Goal: Browse casually

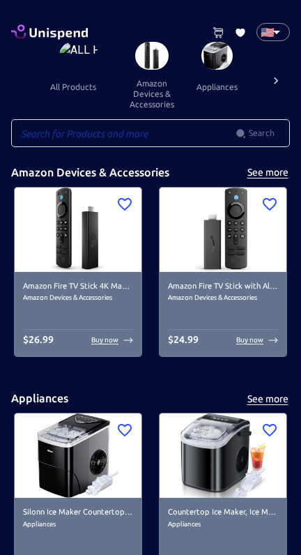
click at [280, 71] on div at bounding box center [276, 80] width 28 height 77
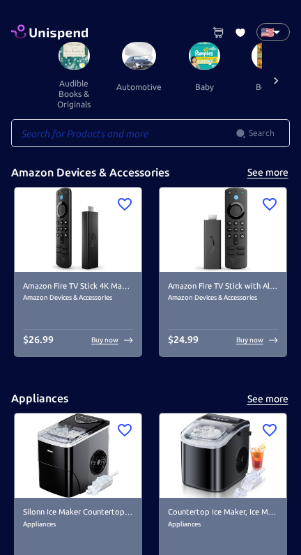
scroll to position [0, 209]
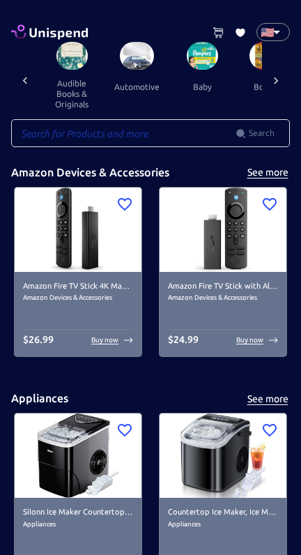
click at [275, 81] on icon at bounding box center [276, 81] width 14 height 14
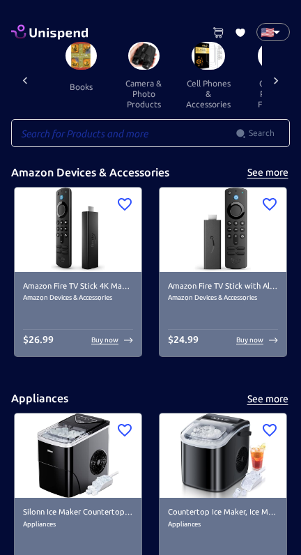
scroll to position [0, 417]
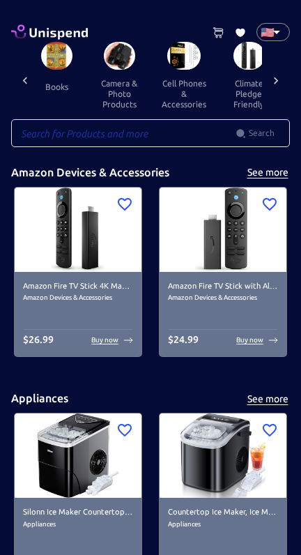
click at [289, 71] on div at bounding box center [276, 80] width 28 height 77
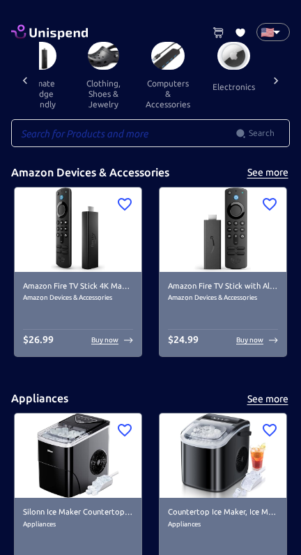
click at [287, 73] on div at bounding box center [276, 80] width 28 height 77
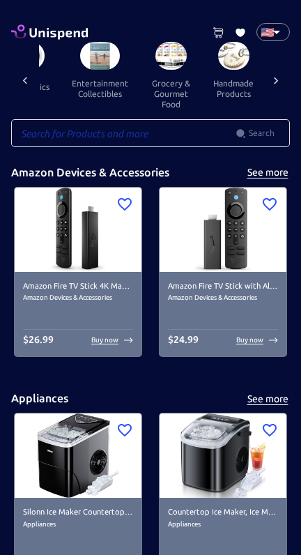
scroll to position [0, 834]
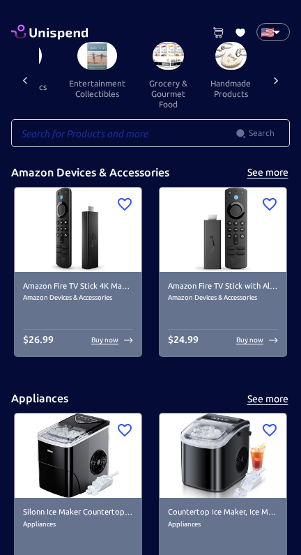
click at [287, 77] on div at bounding box center [276, 80] width 28 height 77
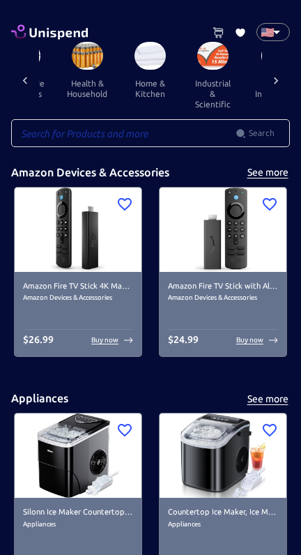
scroll to position [0, 1044]
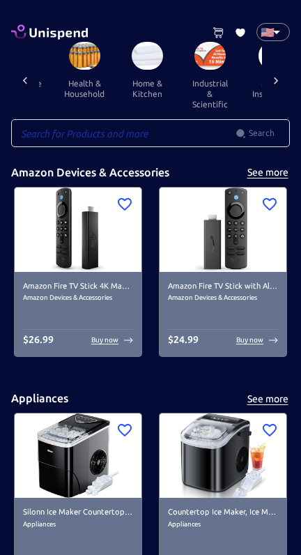
click at [274, 80] on icon at bounding box center [276, 81] width 14 height 14
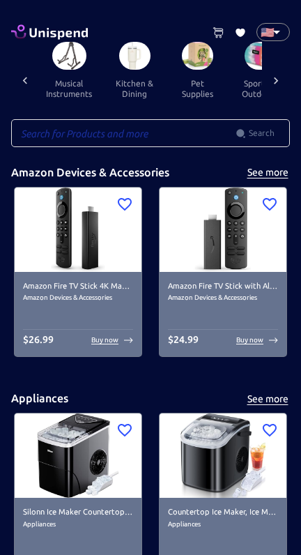
scroll to position [0, 1252]
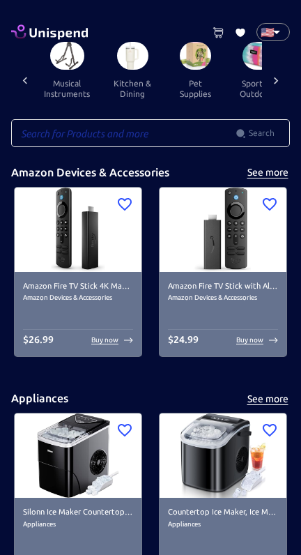
click at [289, 77] on div at bounding box center [276, 80] width 28 height 77
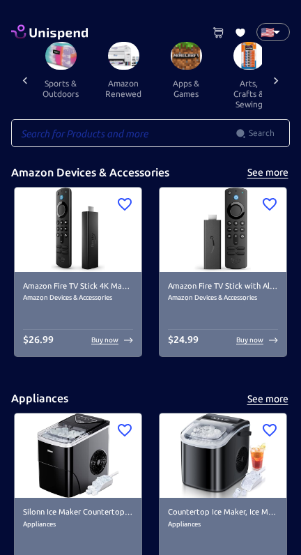
scroll to position [0, 1461]
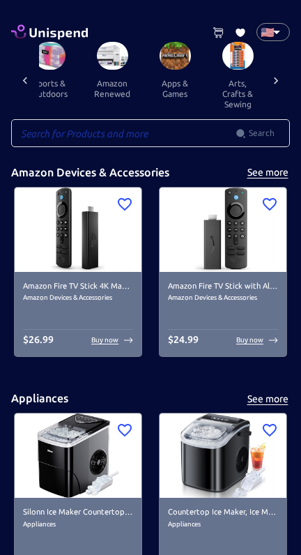
click at [289, 77] on div at bounding box center [276, 80] width 28 height 77
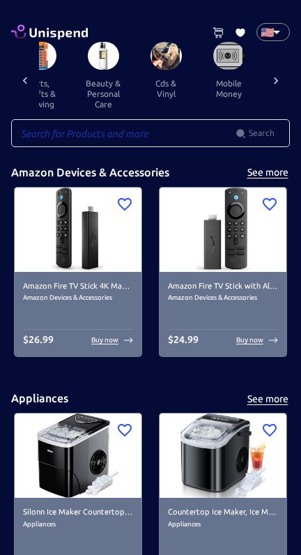
scroll to position [0, 1670]
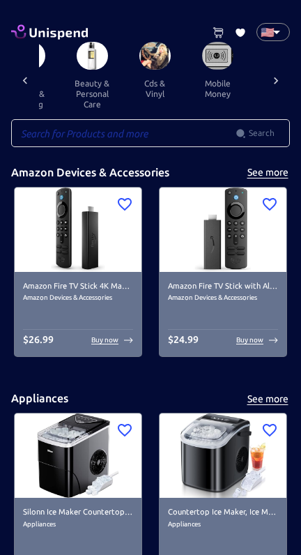
click at [283, 75] on icon at bounding box center [276, 81] width 14 height 14
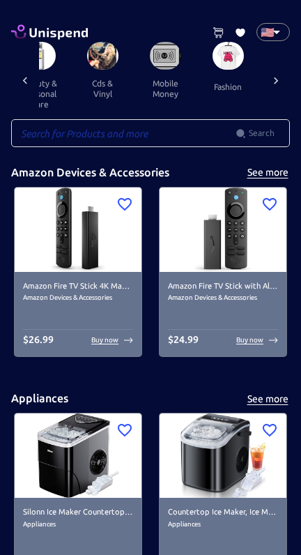
scroll to position [0, 1853]
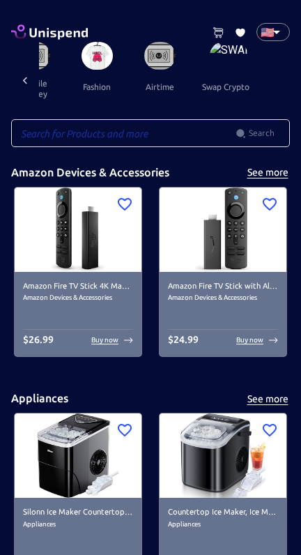
click at [285, 81] on div "all products amazon devices & accessories appliances audible books & originals …" at bounding box center [150, 80] width 279 height 77
click at [285, 77] on div "all products amazon devices & accessories appliances audible books & originals …" at bounding box center [150, 80] width 279 height 77
